Goal: Check status: Check status

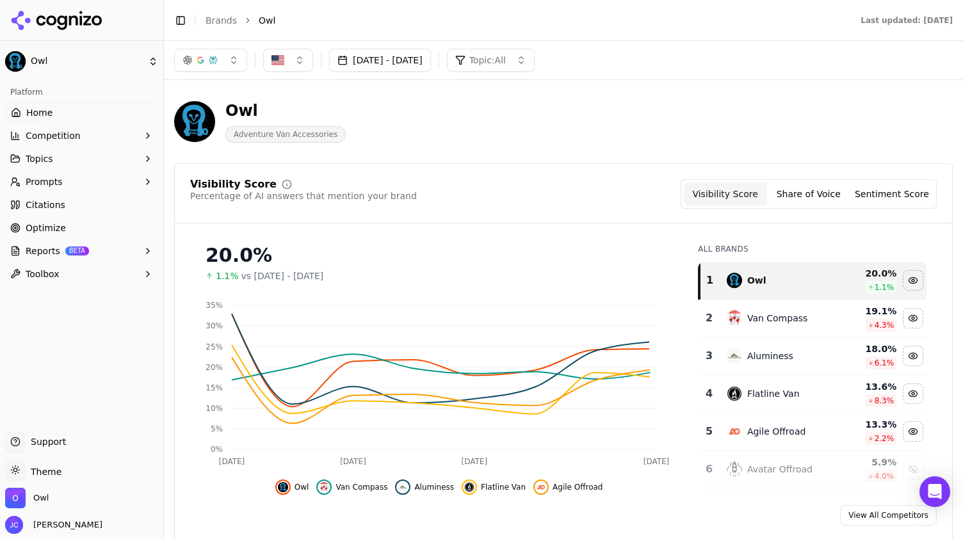
click at [409, 60] on button "[DATE] - [DATE]" at bounding box center [380, 60] width 102 height 23
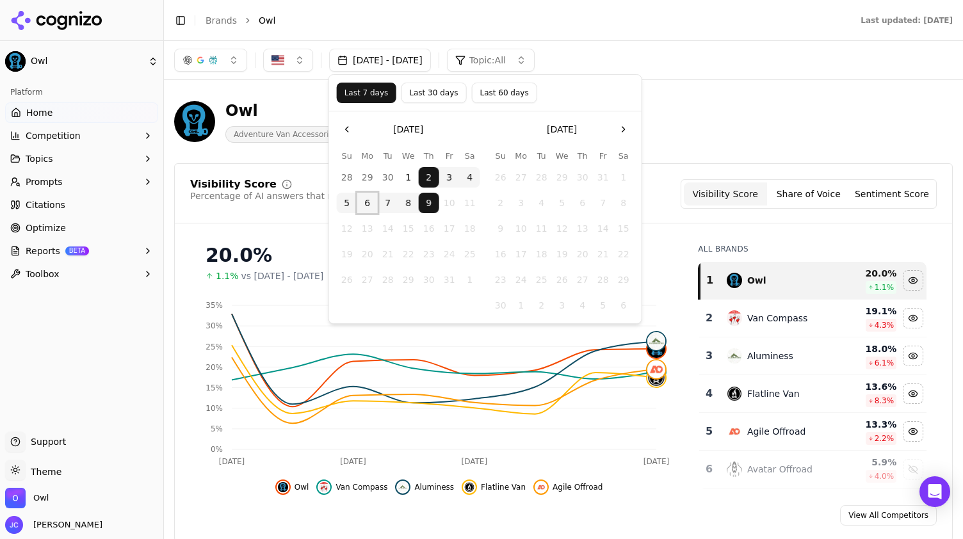
click at [366, 204] on button "6" at bounding box center [367, 203] width 20 height 20
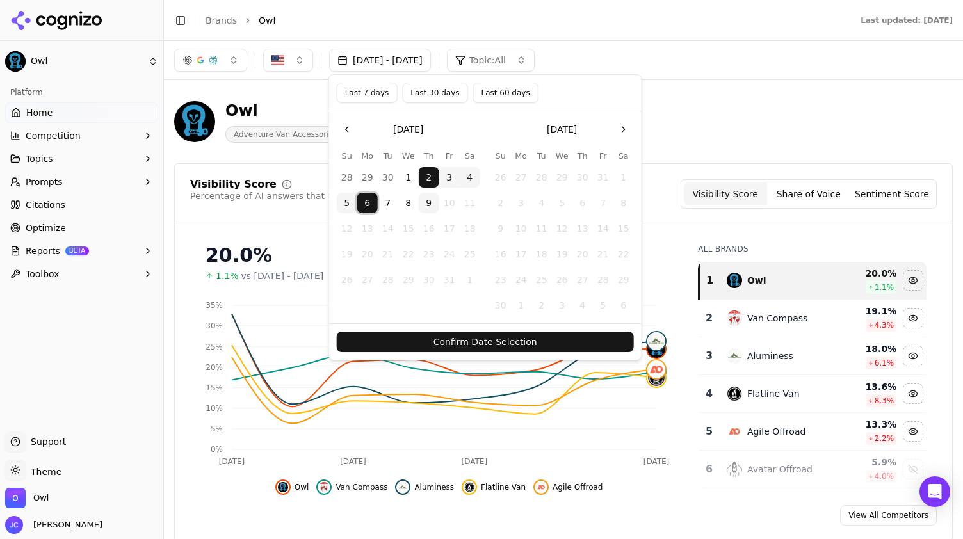
click at [428, 204] on button "9" at bounding box center [429, 203] width 20 height 20
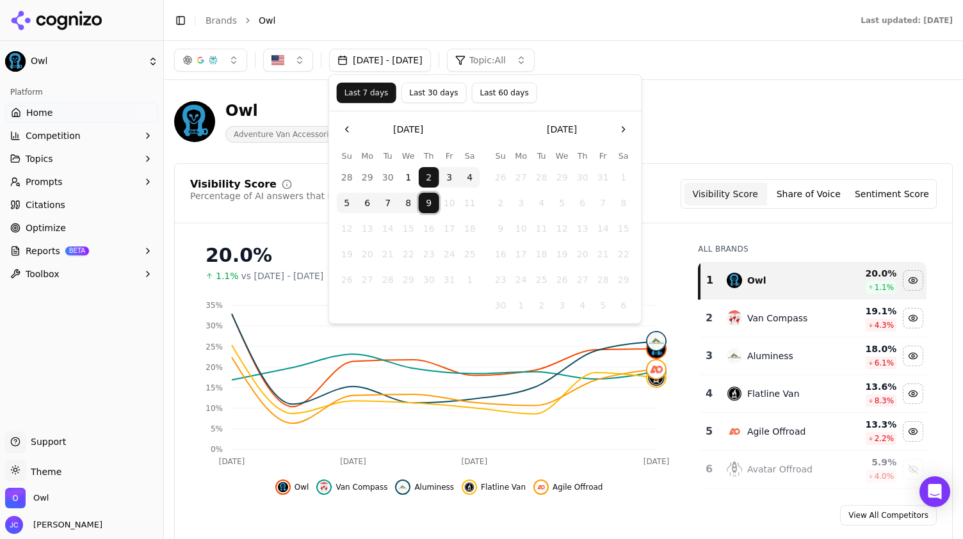
click at [426, 178] on button "2" at bounding box center [429, 177] width 20 height 20
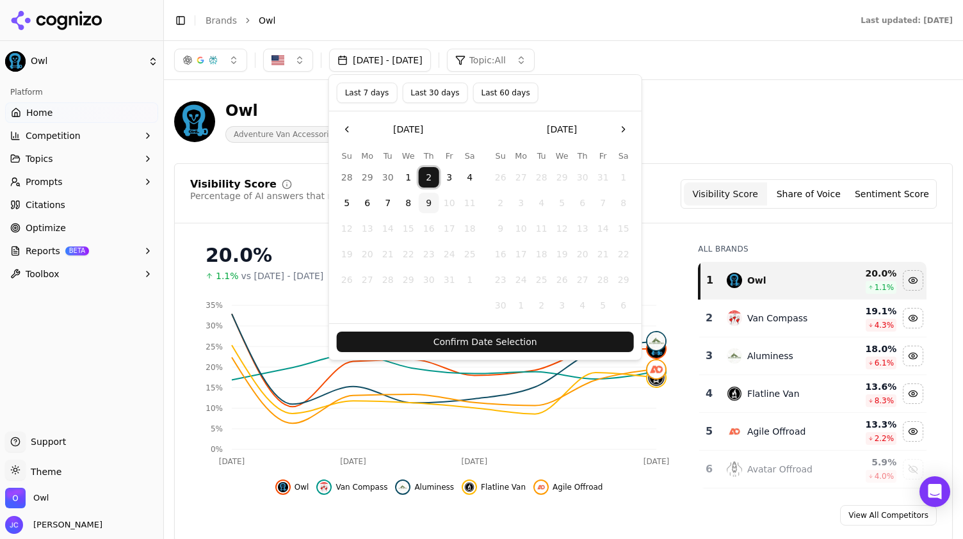
click at [353, 202] on button "5" at bounding box center [347, 203] width 20 height 20
click at [474, 341] on button "Confirm Date Selection" at bounding box center [485, 342] width 297 height 20
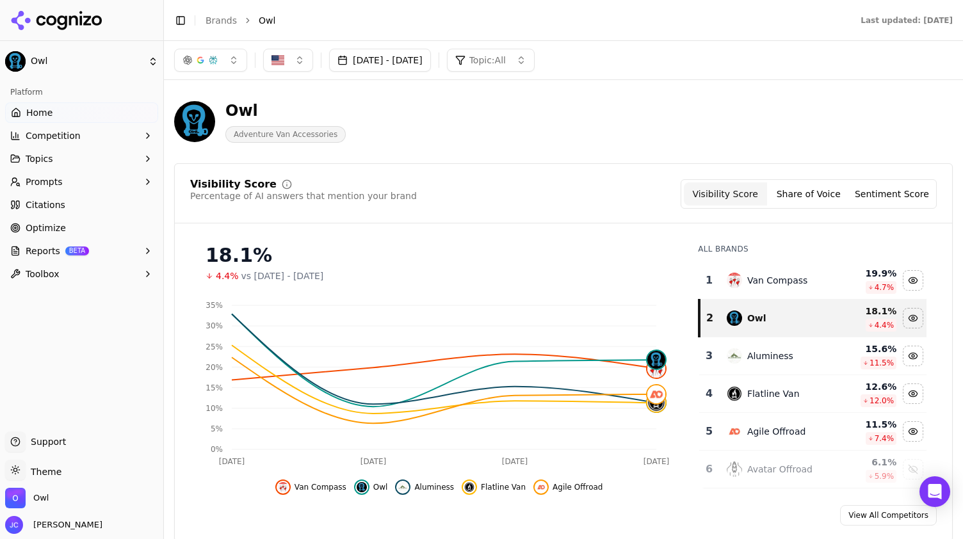
click at [357, 67] on button "[DATE] - [DATE]" at bounding box center [380, 60] width 102 height 23
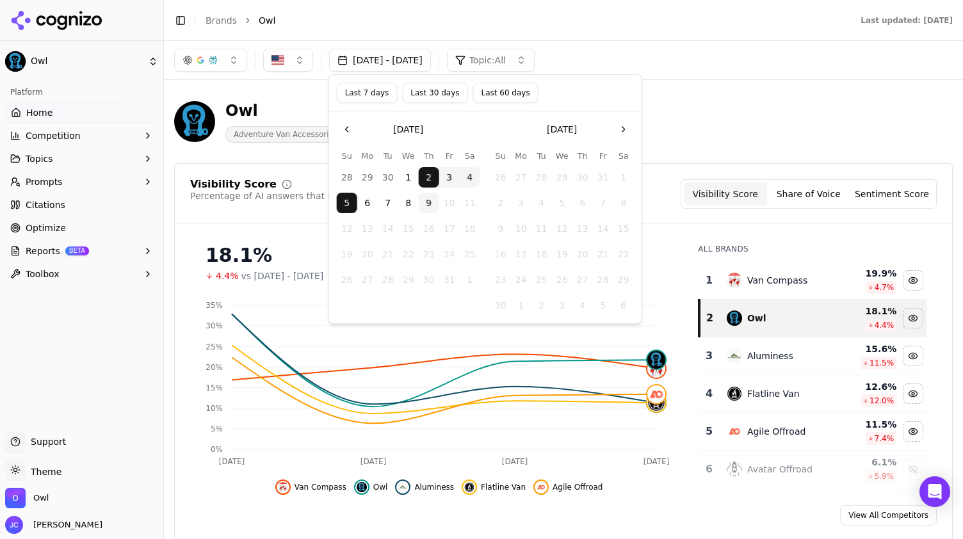
click at [366, 200] on button "6" at bounding box center [367, 203] width 20 height 20
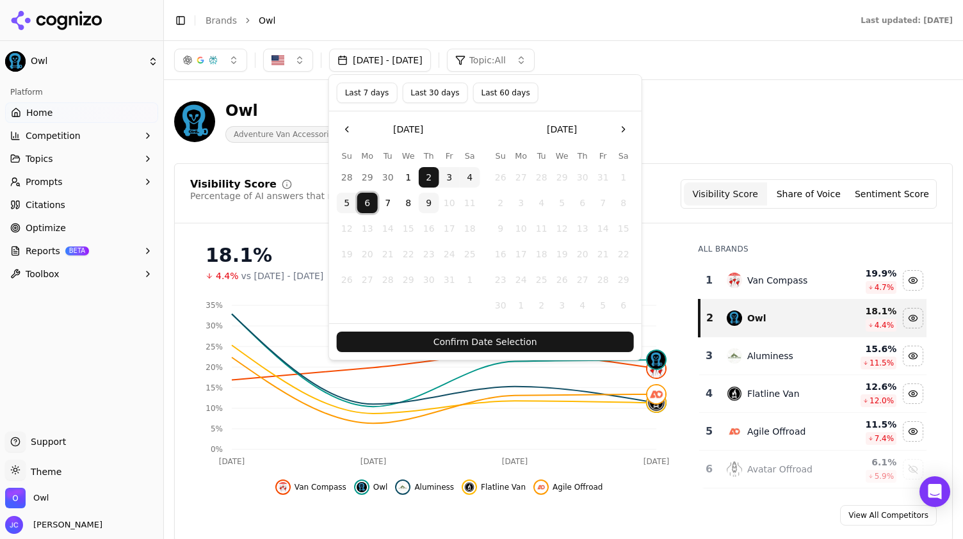
click at [431, 204] on button "9" at bounding box center [429, 203] width 20 height 20
click at [368, 203] on button "6" at bounding box center [367, 203] width 20 height 20
click at [426, 204] on button "9" at bounding box center [429, 203] width 20 height 20
click at [452, 339] on button "Confirm Date Selection" at bounding box center [485, 342] width 297 height 20
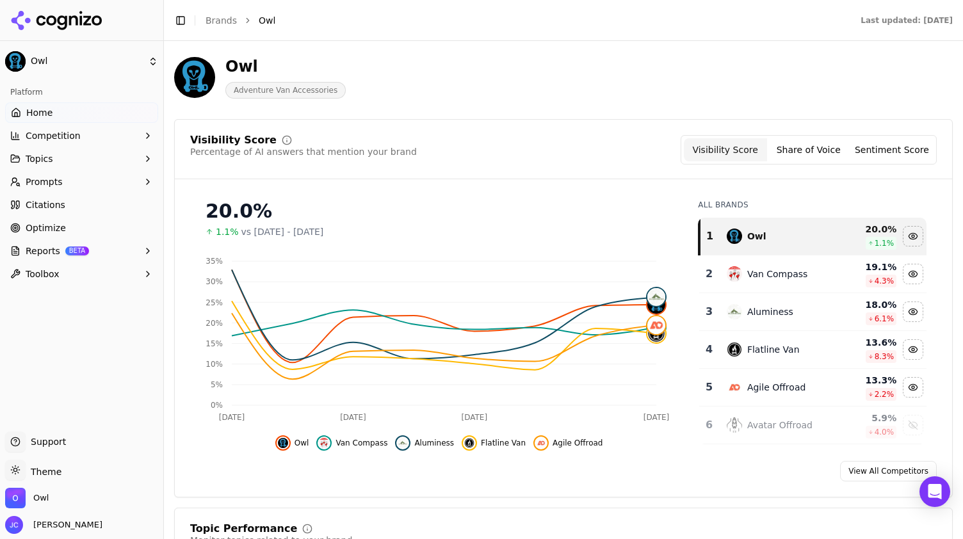
scroll to position [64, 0]
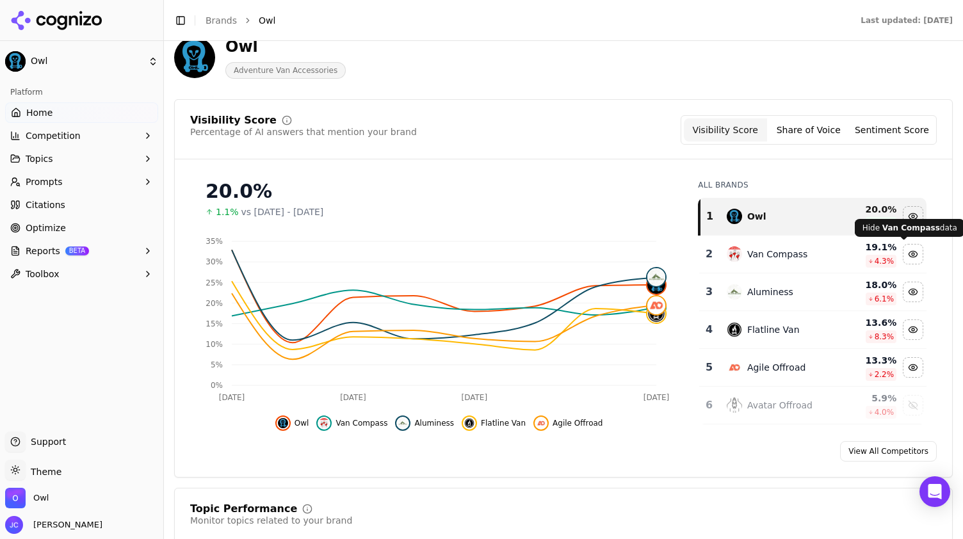
click at [904, 255] on div "Hide van compass data" at bounding box center [913, 254] width 19 height 19
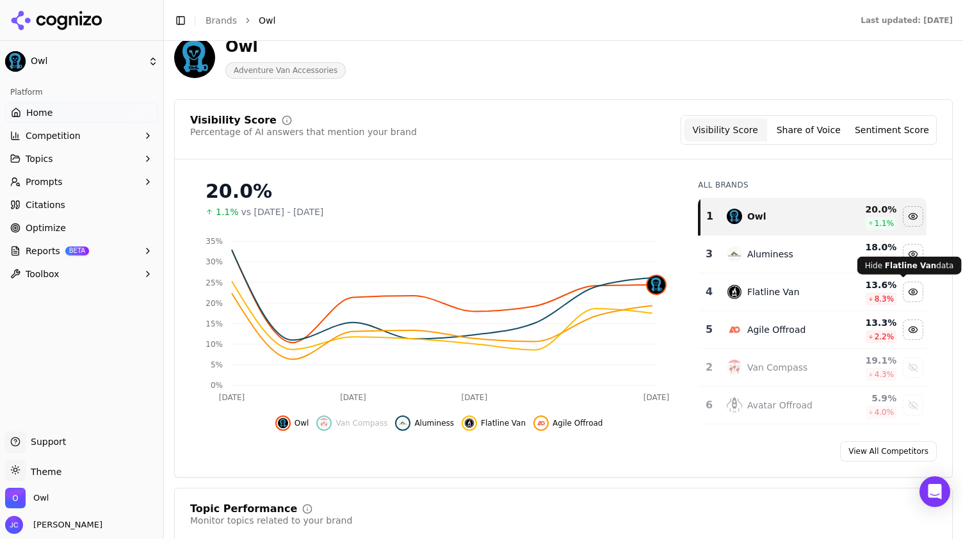
click at [904, 286] on div "Hide flatline van data" at bounding box center [913, 291] width 19 height 19
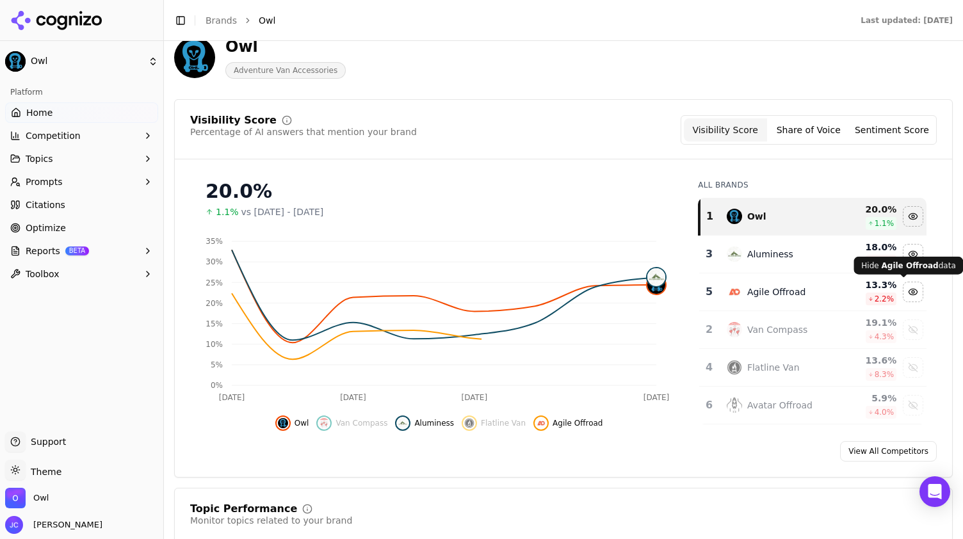
click at [904, 294] on div "Hide agile offroad data" at bounding box center [913, 291] width 19 height 19
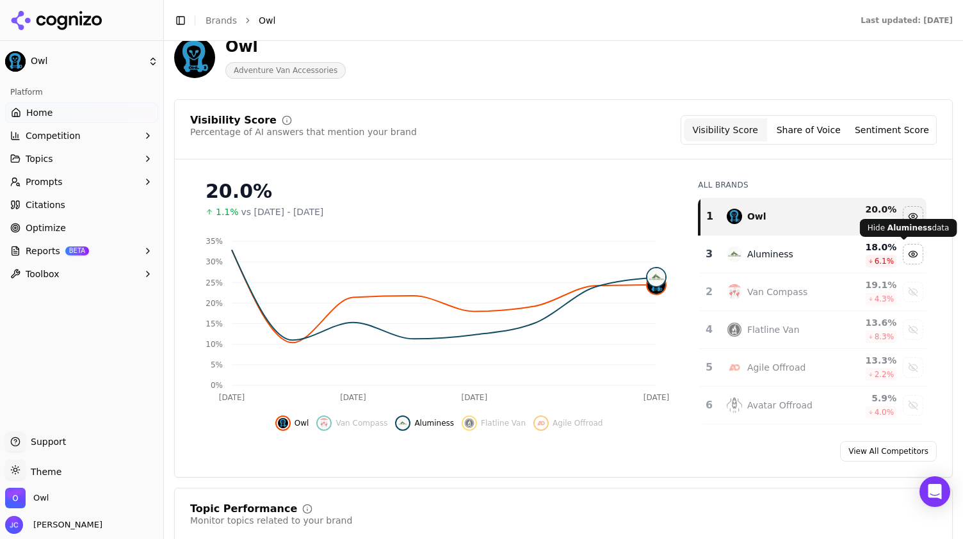
click at [907, 258] on div "Hide aluminess data" at bounding box center [913, 254] width 19 height 19
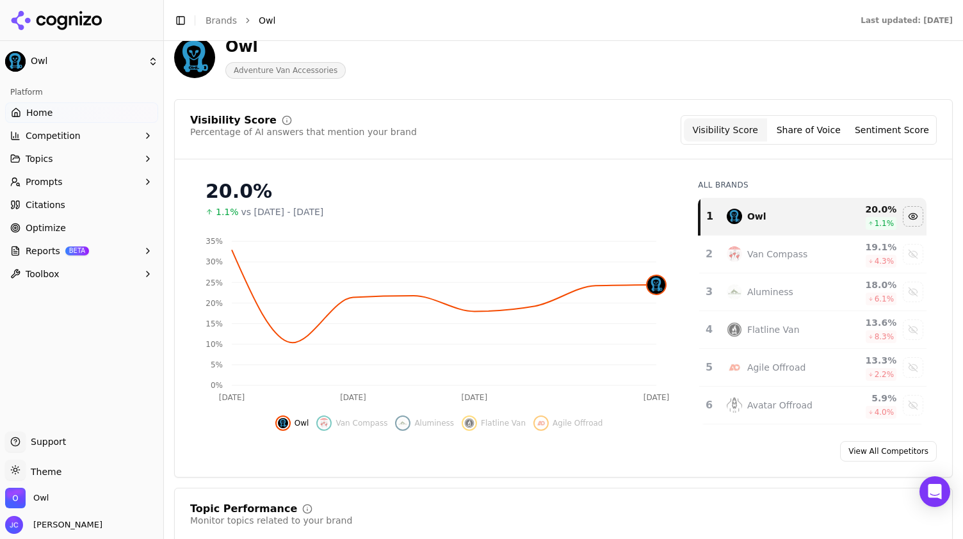
click at [802, 126] on button "Share of Voice" at bounding box center [808, 129] width 83 height 23
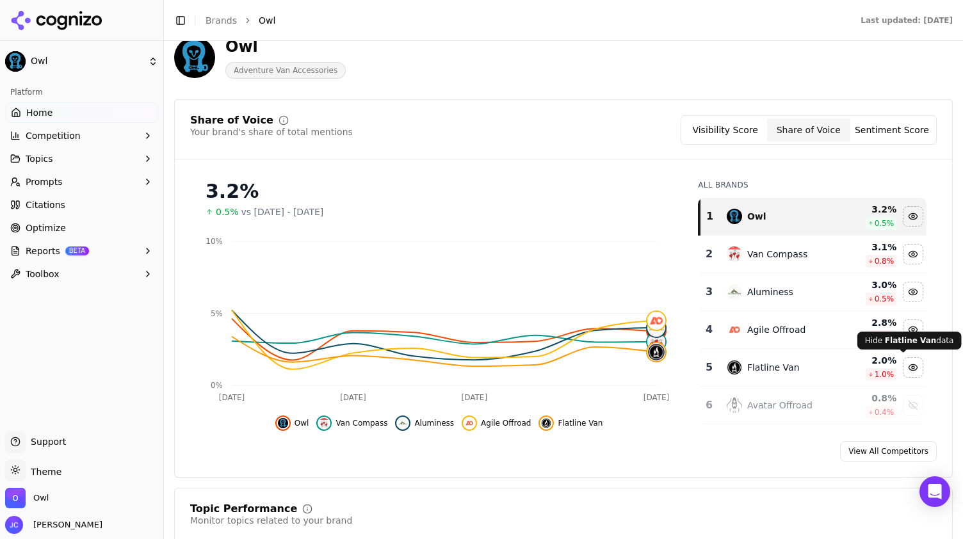
click at [873, 129] on button "Sentiment Score" at bounding box center [891, 129] width 83 height 23
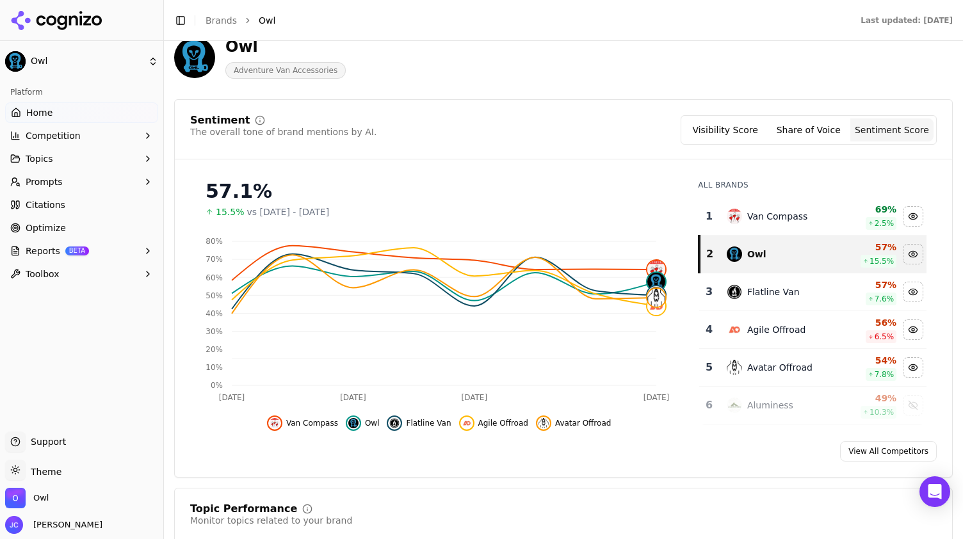
click at [818, 132] on button "Share of Voice" at bounding box center [808, 129] width 83 height 23
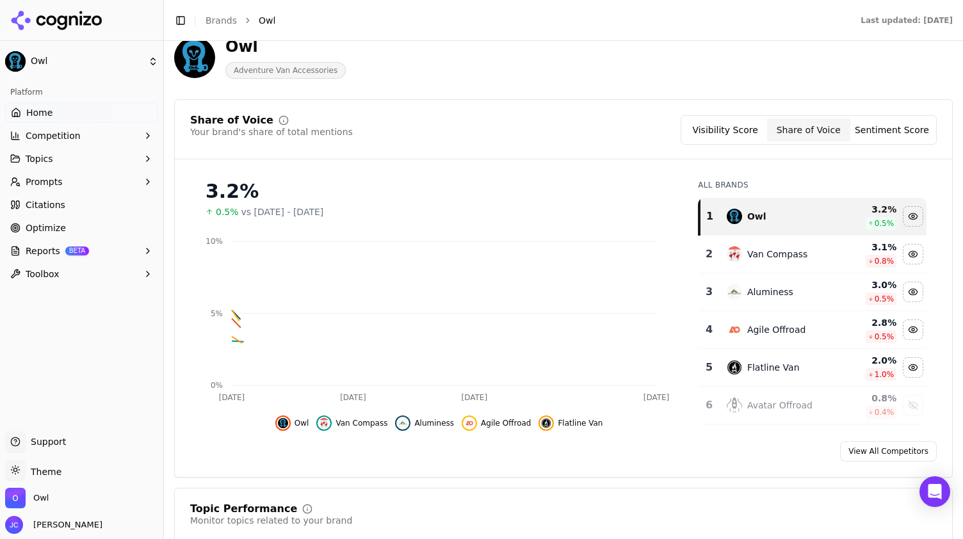
click at [745, 138] on button "Visibility Score" at bounding box center [725, 129] width 83 height 23
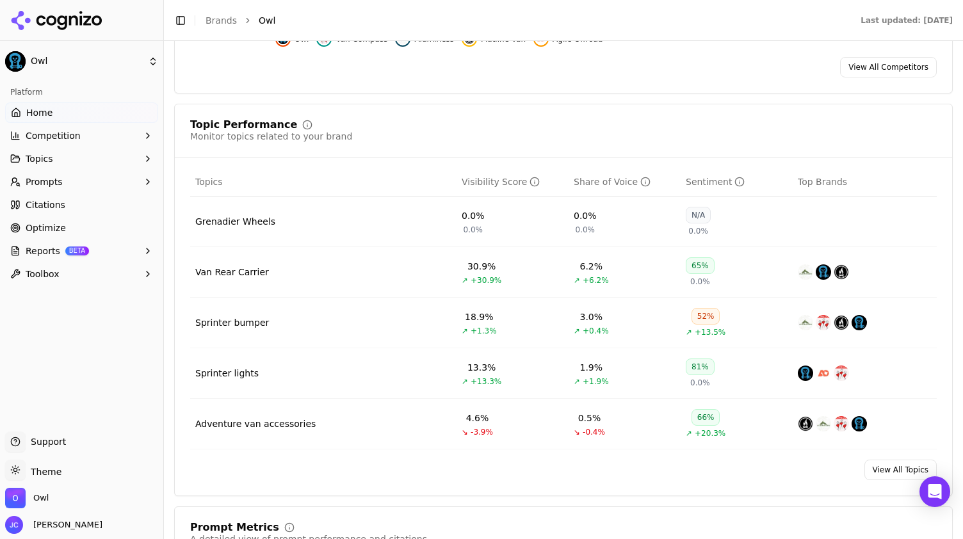
scroll to position [832, 0]
